Goal: Task Accomplishment & Management: Manage account settings

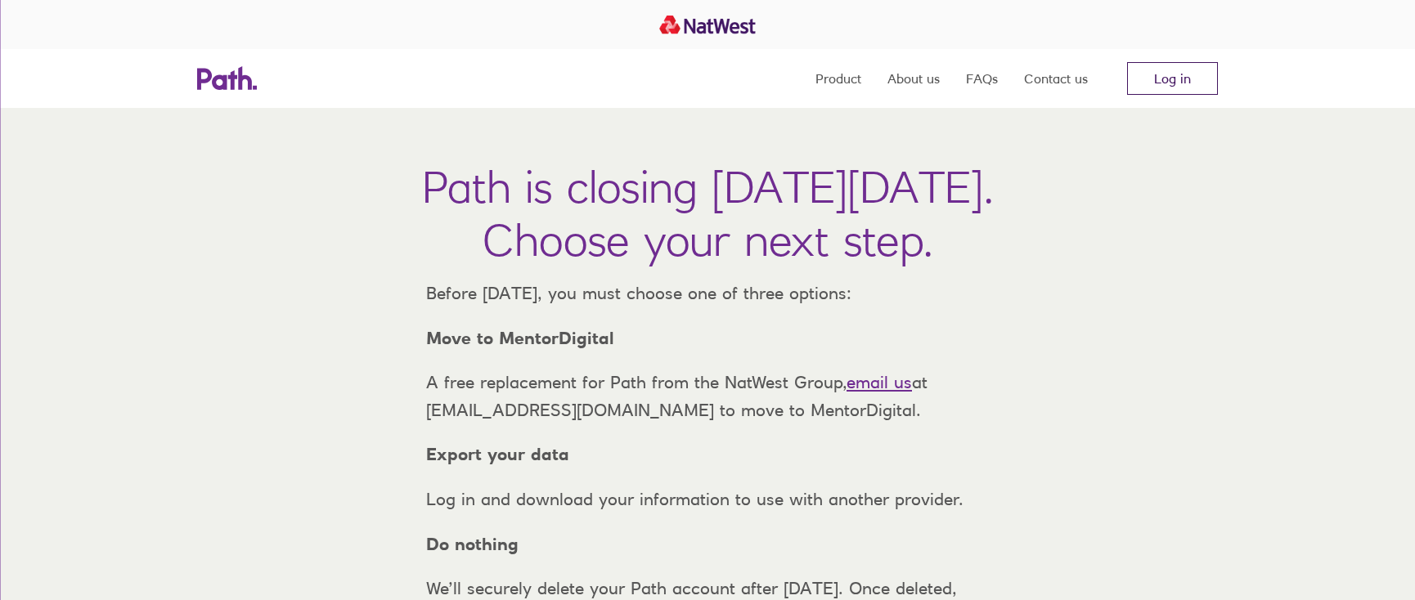
click at [1157, 85] on link "Log in" at bounding box center [1172, 78] width 91 height 33
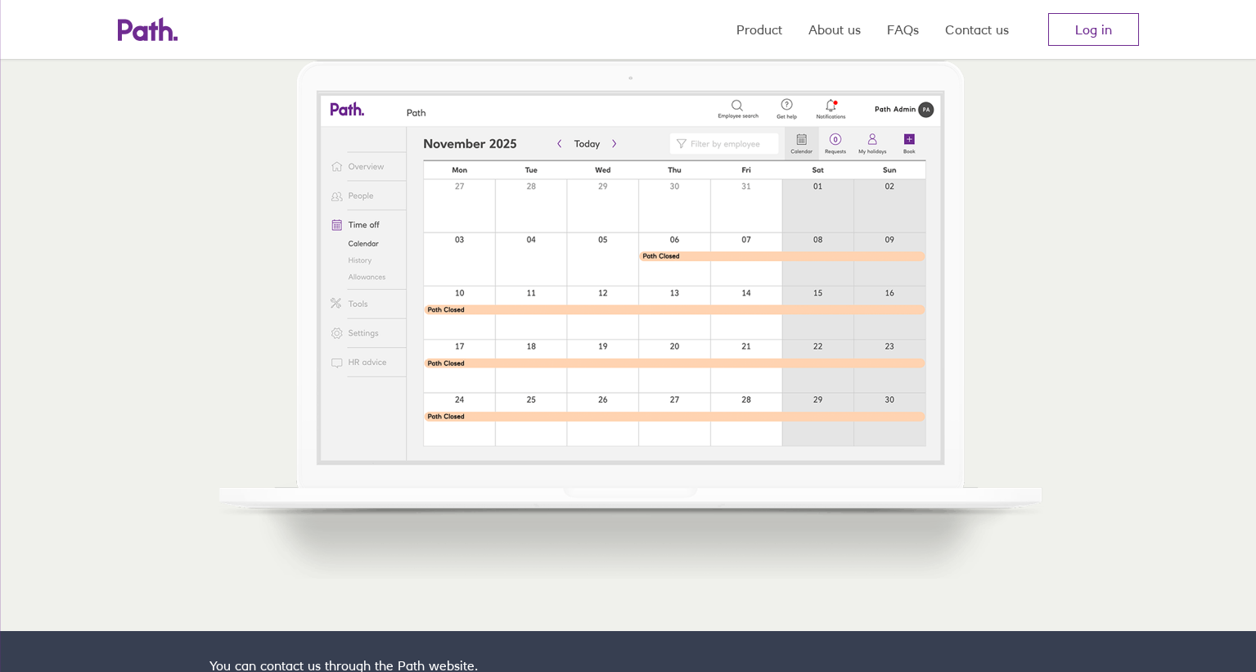
scroll to position [139, 0]
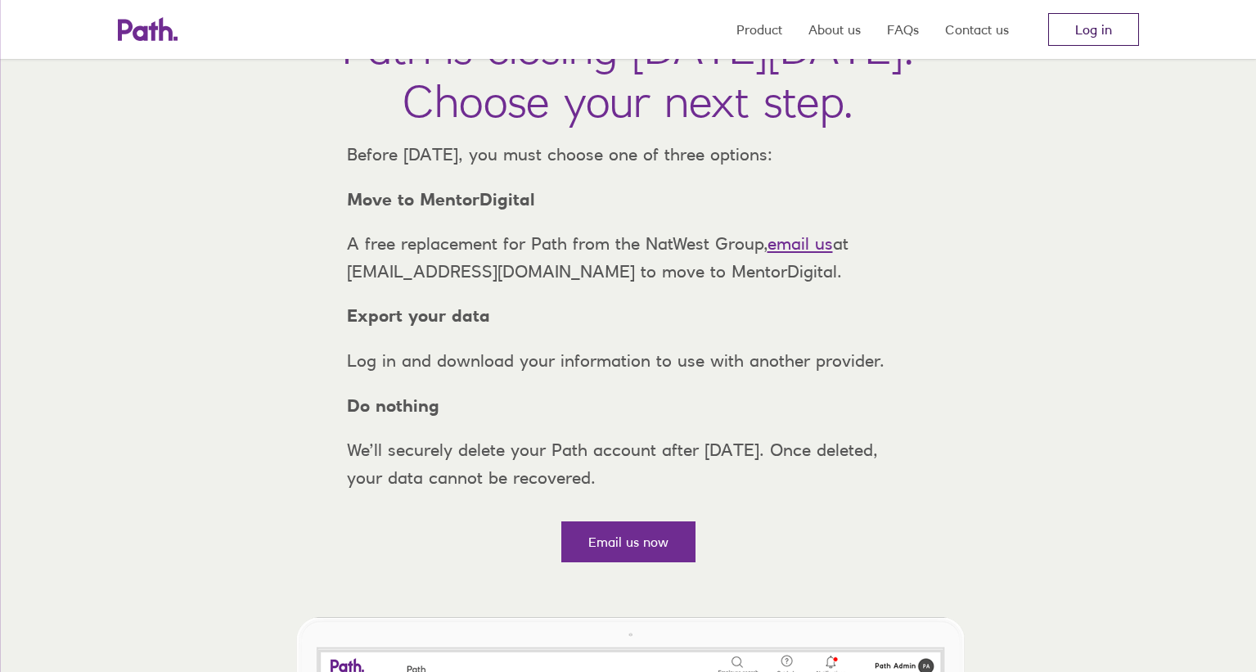
click at [1062, 27] on link "Log in" at bounding box center [1093, 29] width 91 height 33
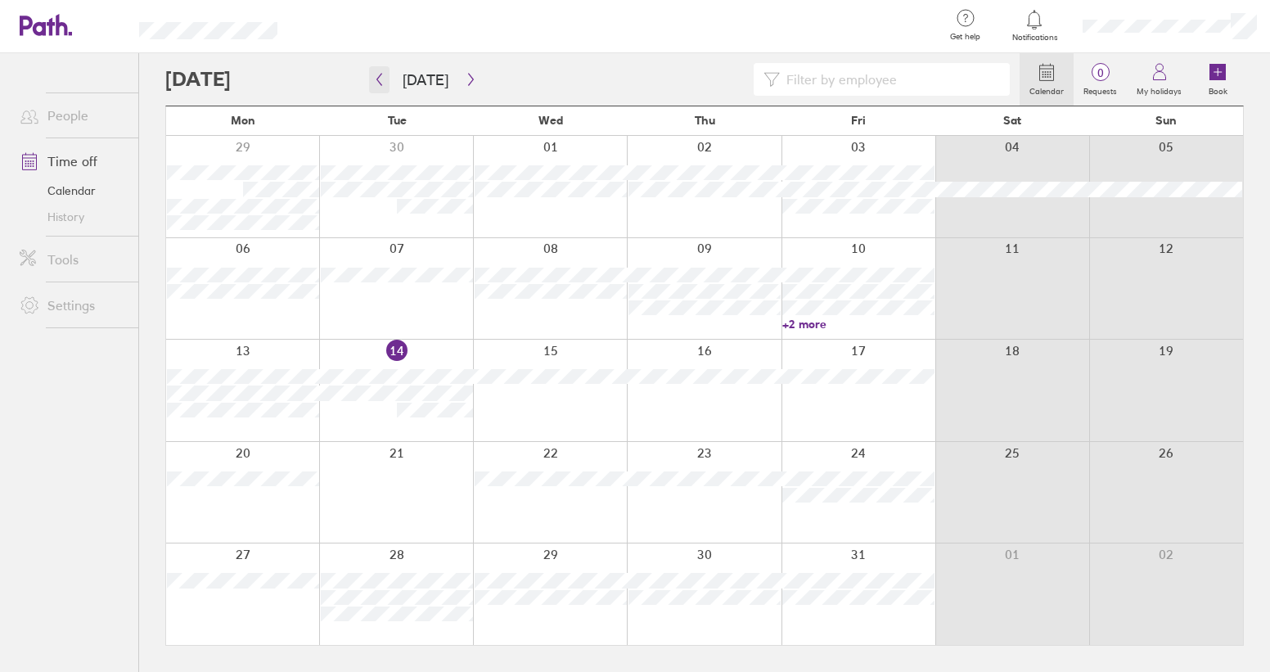
click at [372, 79] on button "button" at bounding box center [379, 79] width 20 height 27
